Goal: Task Accomplishment & Management: Manage account settings

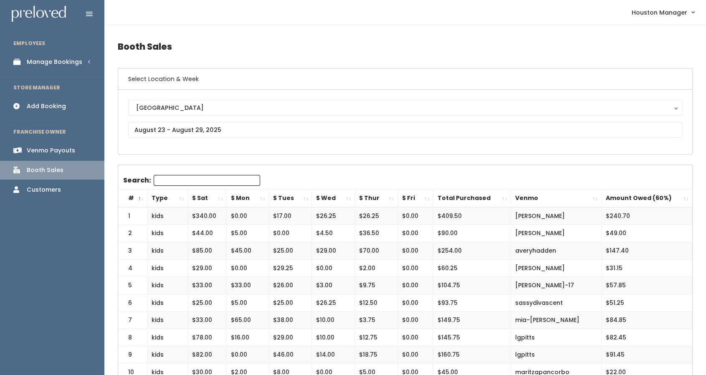
click at [45, 63] on div "Manage Bookings" at bounding box center [55, 62] width 56 height 9
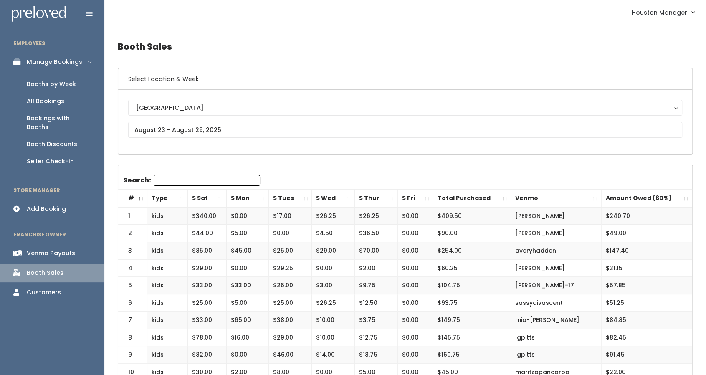
click at [57, 83] on div "Booths by Week" at bounding box center [51, 84] width 49 height 9
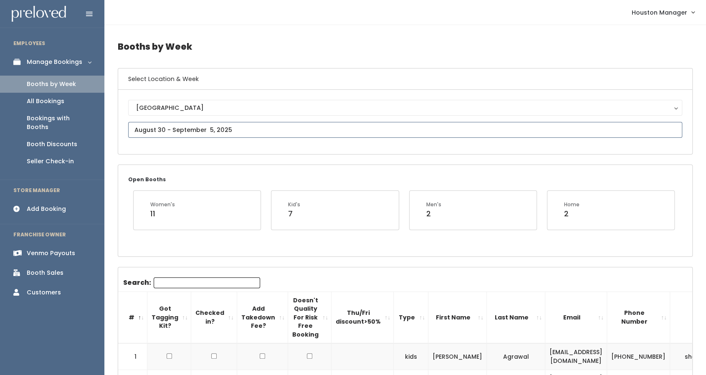
click at [154, 126] on input "text" at bounding box center [405, 130] width 554 height 16
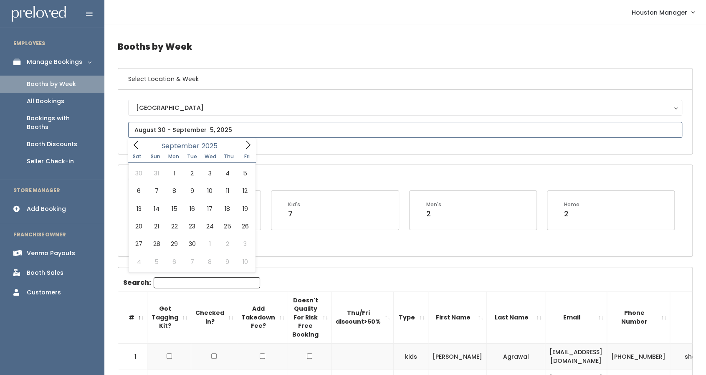
click at [252, 141] on icon at bounding box center [247, 144] width 9 height 9
type input "October 18 to October 24"
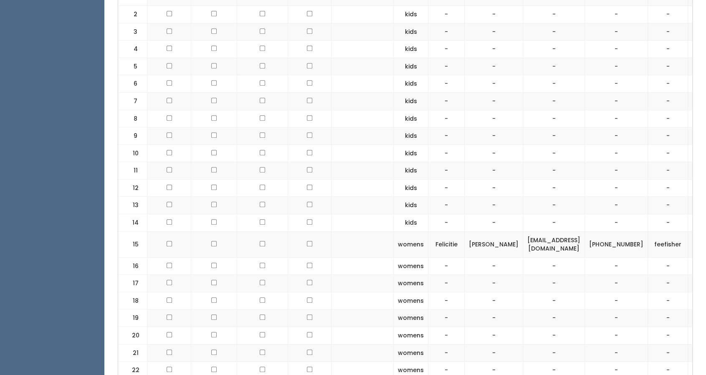
scroll to position [250, 0]
